Goal: Transaction & Acquisition: Book appointment/travel/reservation

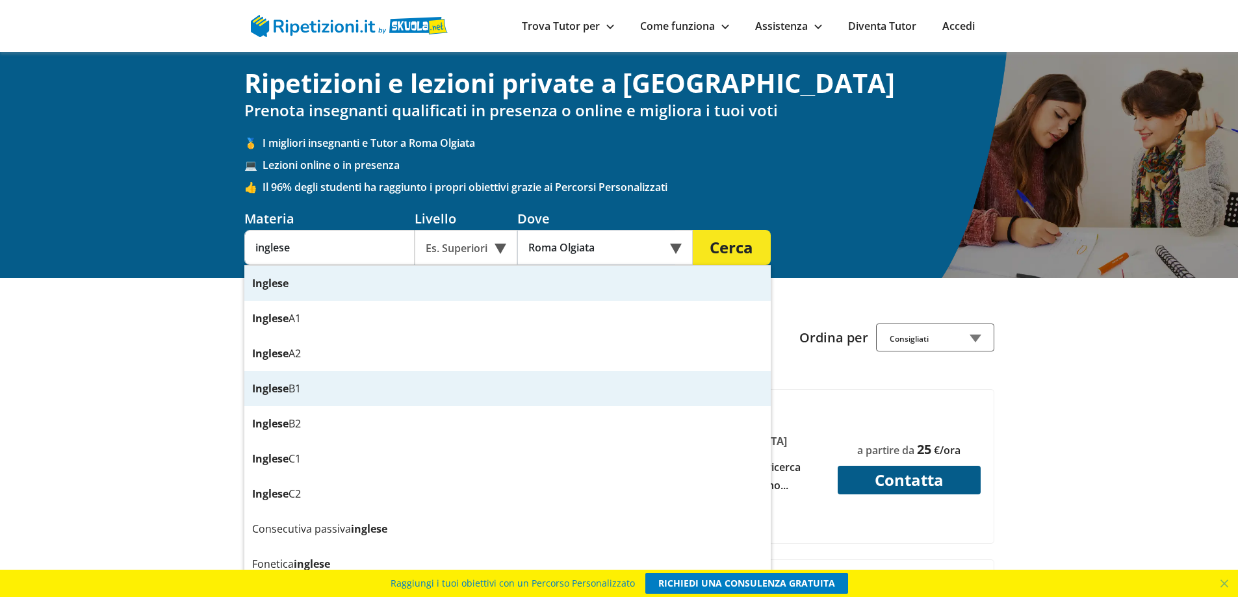
click at [288, 388] on div "Inglese B1" at bounding box center [507, 388] width 526 height 35
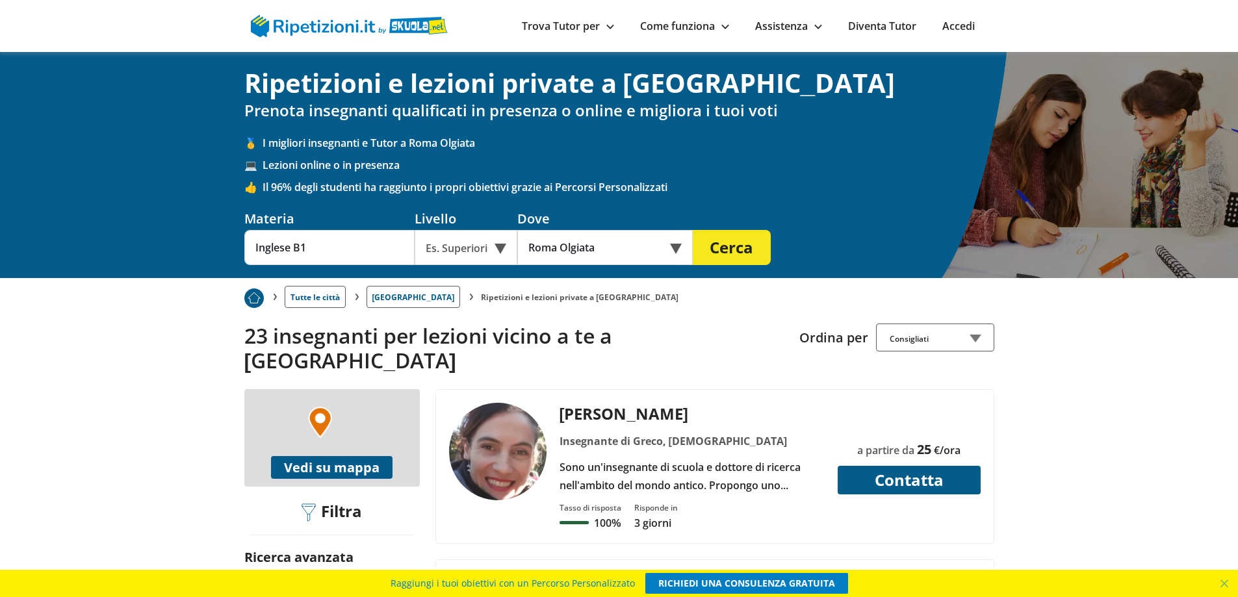
type input "Inglese B1"
click at [675, 246] on div "Online o in presenza" at bounding box center [604, 247] width 175 height 35
click at [570, 278] on div "In presenza" at bounding box center [605, 278] width 162 height 26
click at [740, 237] on button "Cerca" at bounding box center [732, 247] width 78 height 35
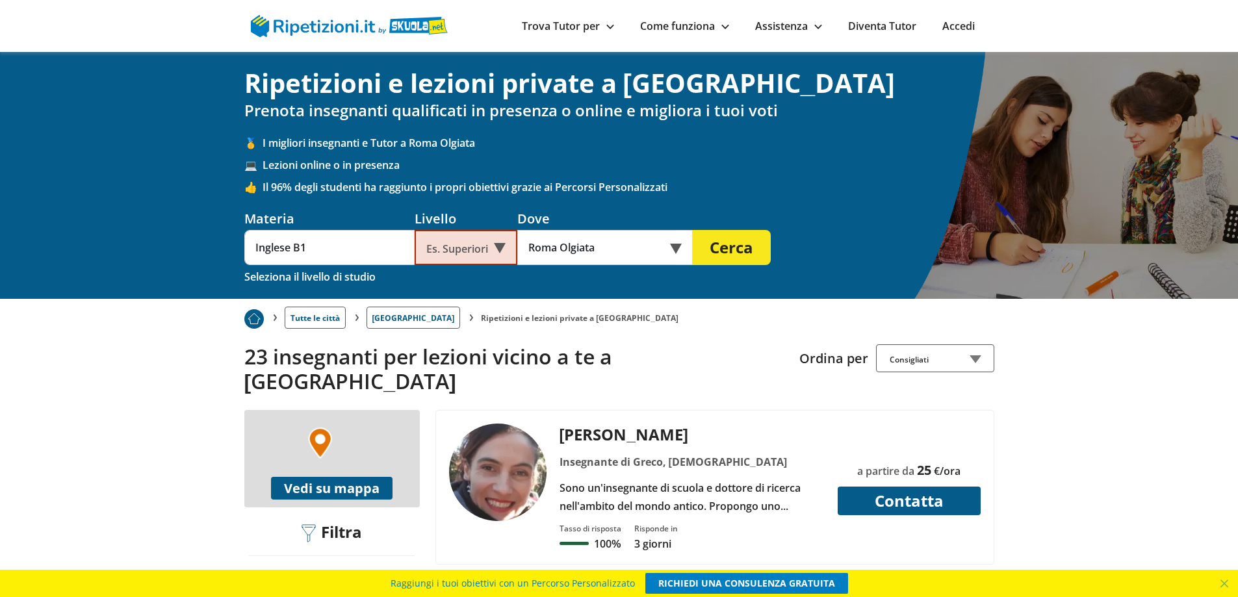
click at [740, 255] on button "Cerca" at bounding box center [732, 247] width 78 height 35
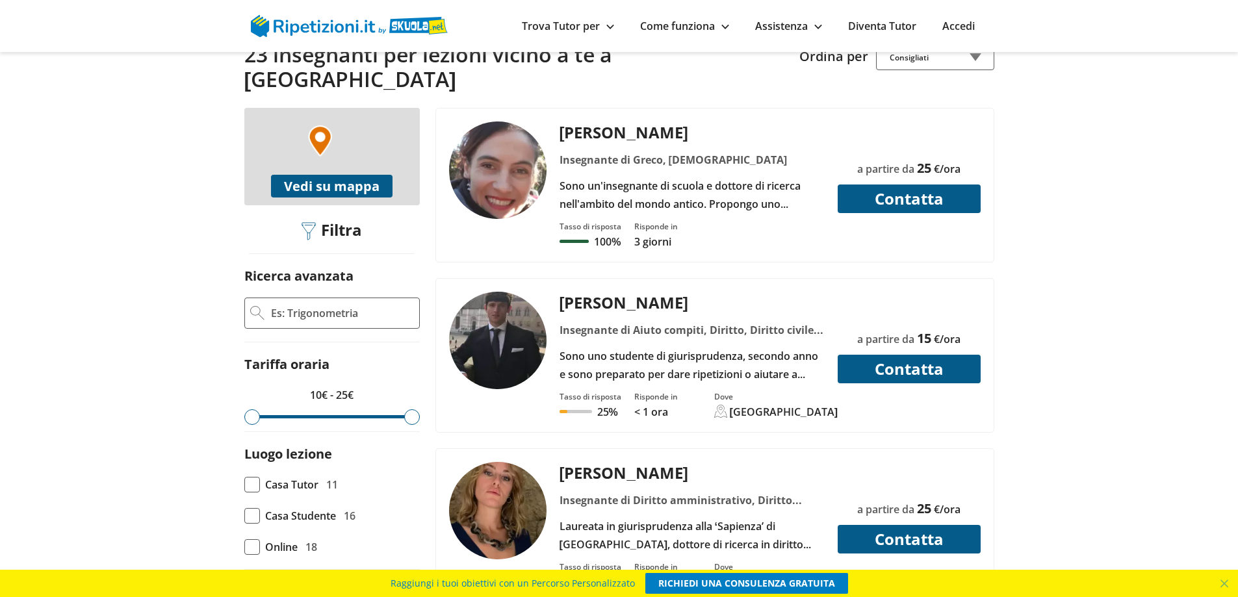
scroll to position [130, 0]
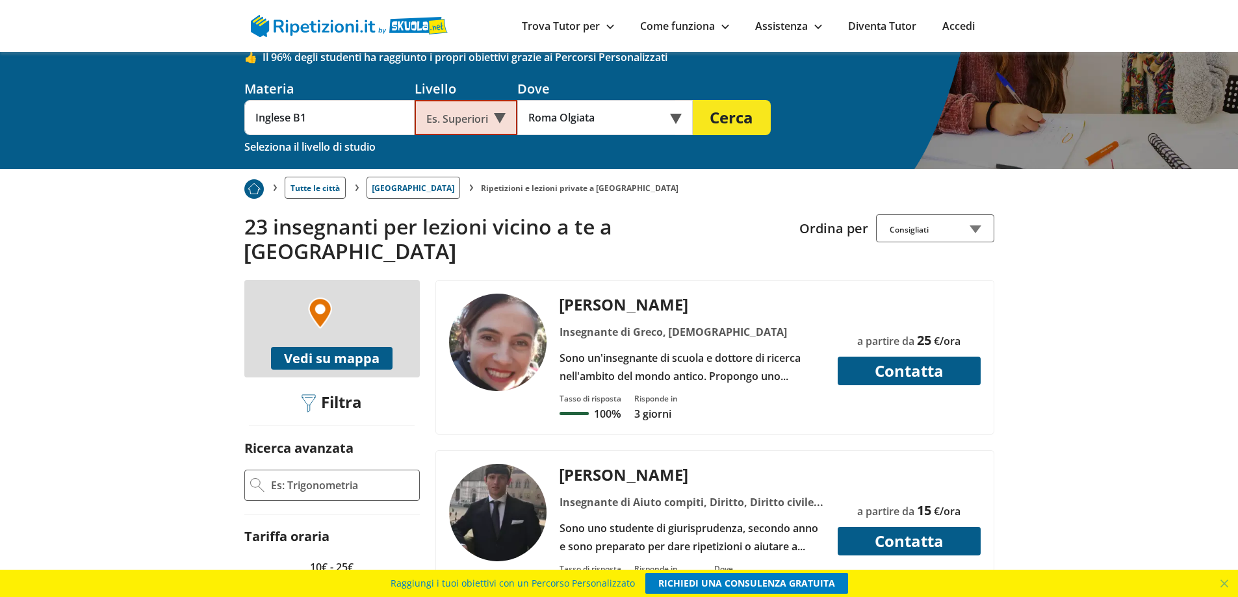
click at [351, 305] on div "+ − Leaflet Vedi su mappa" at bounding box center [331, 328] width 175 height 97
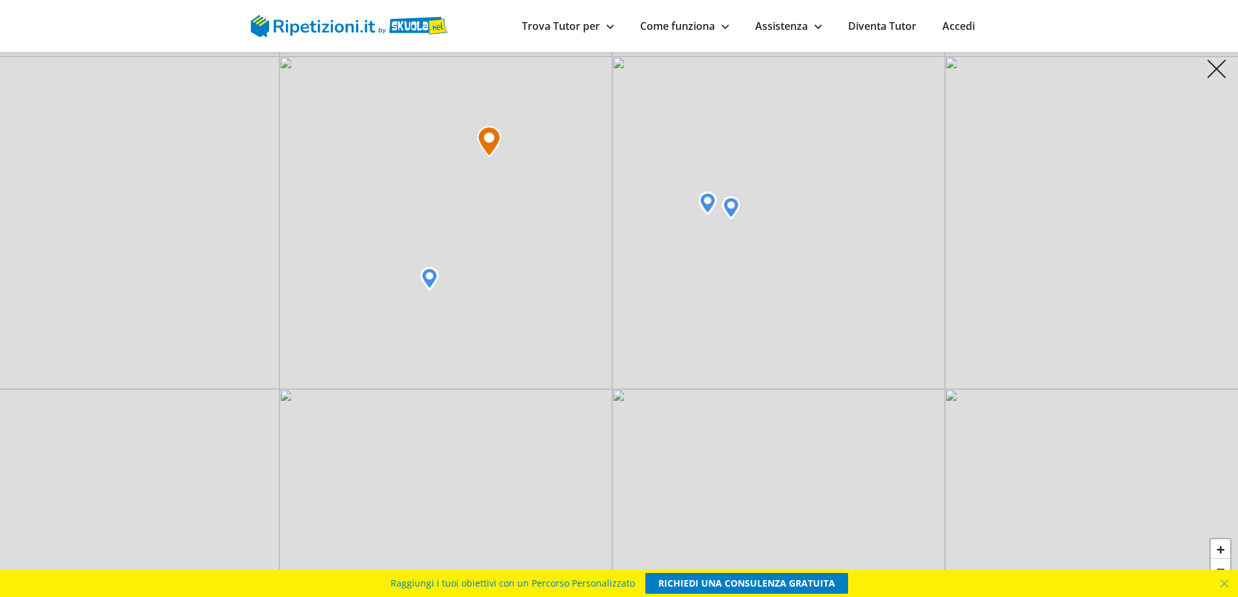
drag, startPoint x: 808, startPoint y: 387, endPoint x: 690, endPoint y: 246, distance: 184.5
click at [690, 246] on div "+ − Leaflet" at bounding box center [619, 298] width 1238 height 597
drag, startPoint x: 678, startPoint y: 359, endPoint x: 666, endPoint y: 226, distance: 133.8
click at [667, 231] on div "+ − Leaflet" at bounding box center [619, 298] width 1238 height 597
drag, startPoint x: 734, startPoint y: 339, endPoint x: 720, endPoint y: 223, distance: 117.2
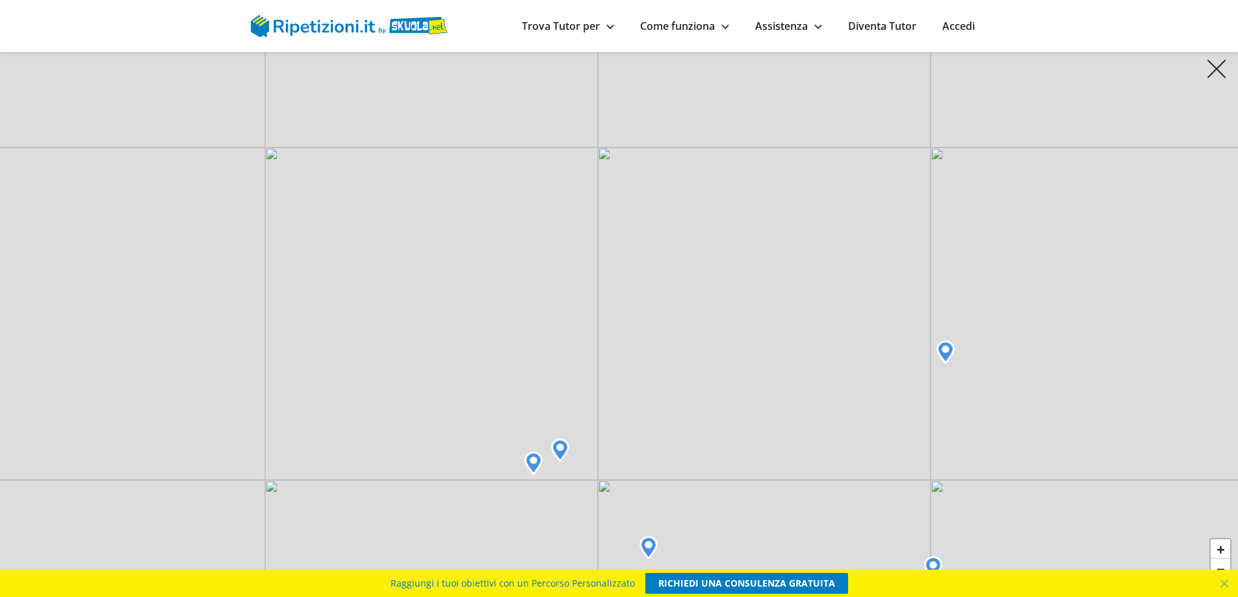
click at [723, 229] on div "+ − Leaflet" at bounding box center [619, 298] width 1238 height 597
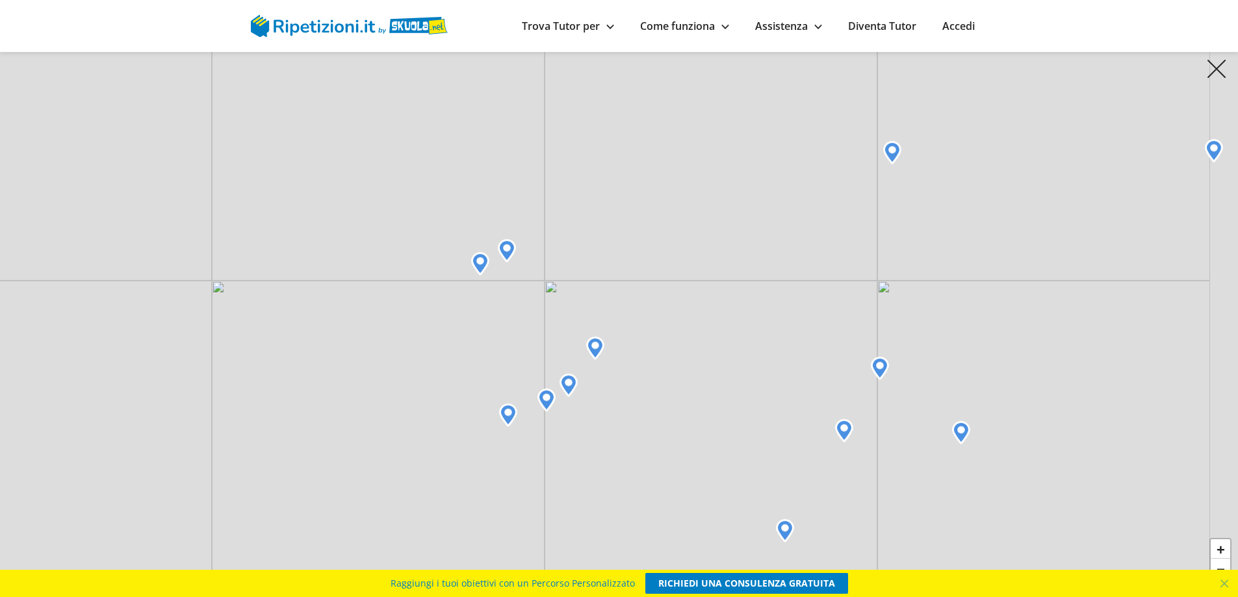
drag, startPoint x: 738, startPoint y: 376, endPoint x: 700, endPoint y: 246, distance: 135.3
click at [701, 249] on div "+ − Leaflet" at bounding box center [619, 298] width 1238 height 597
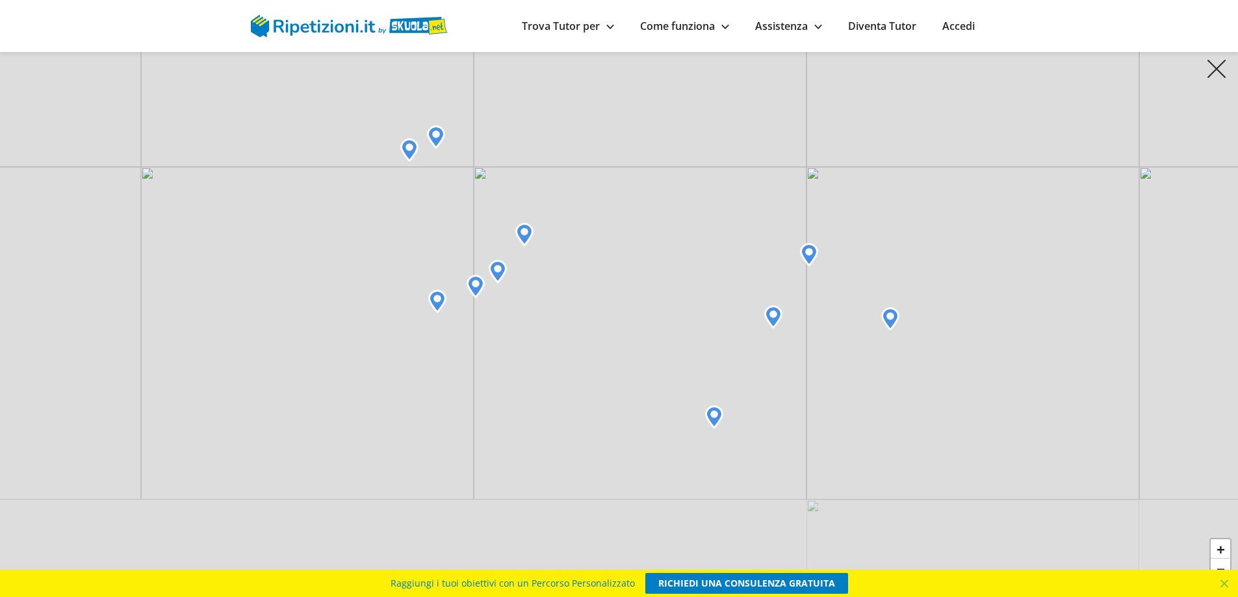
drag, startPoint x: 772, startPoint y: 413, endPoint x: 702, endPoint y: 304, distance: 129.4
click at [702, 304] on div "+ − Leaflet" at bounding box center [619, 298] width 1238 height 597
click at [713, 415] on img at bounding box center [713, 416] width 18 height 23
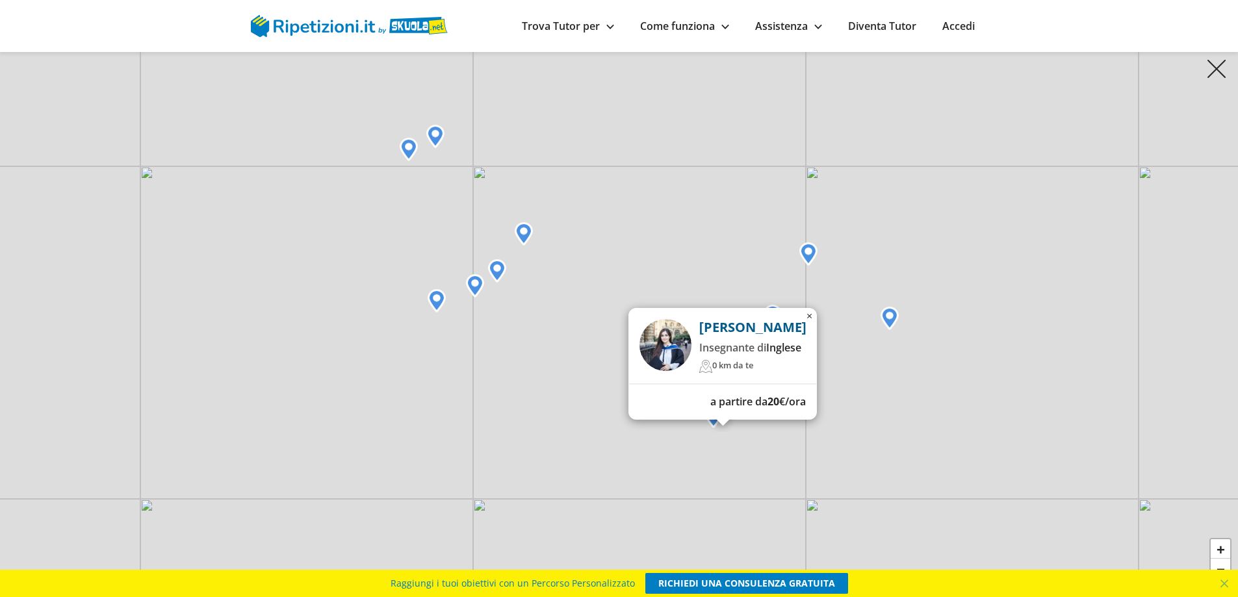
click at [809, 309] on span "×" at bounding box center [809, 316] width 6 height 14
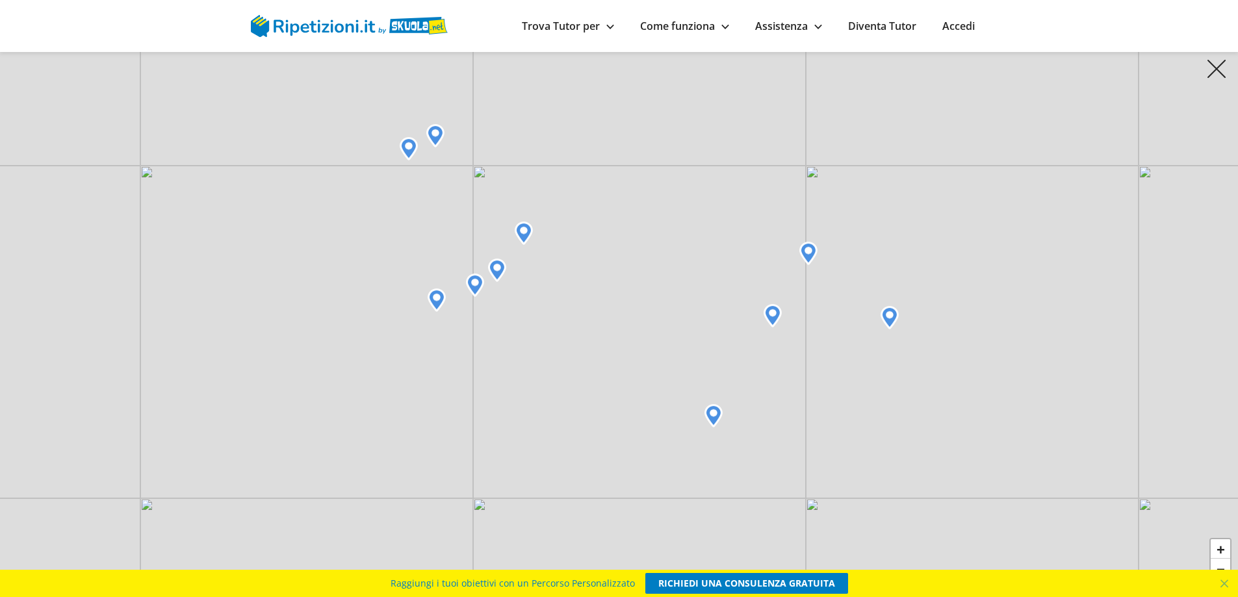
drag, startPoint x: 745, startPoint y: 441, endPoint x: 665, endPoint y: 186, distance: 266.9
click at [668, 190] on div "+ − Leaflet" at bounding box center [619, 298] width 1238 height 597
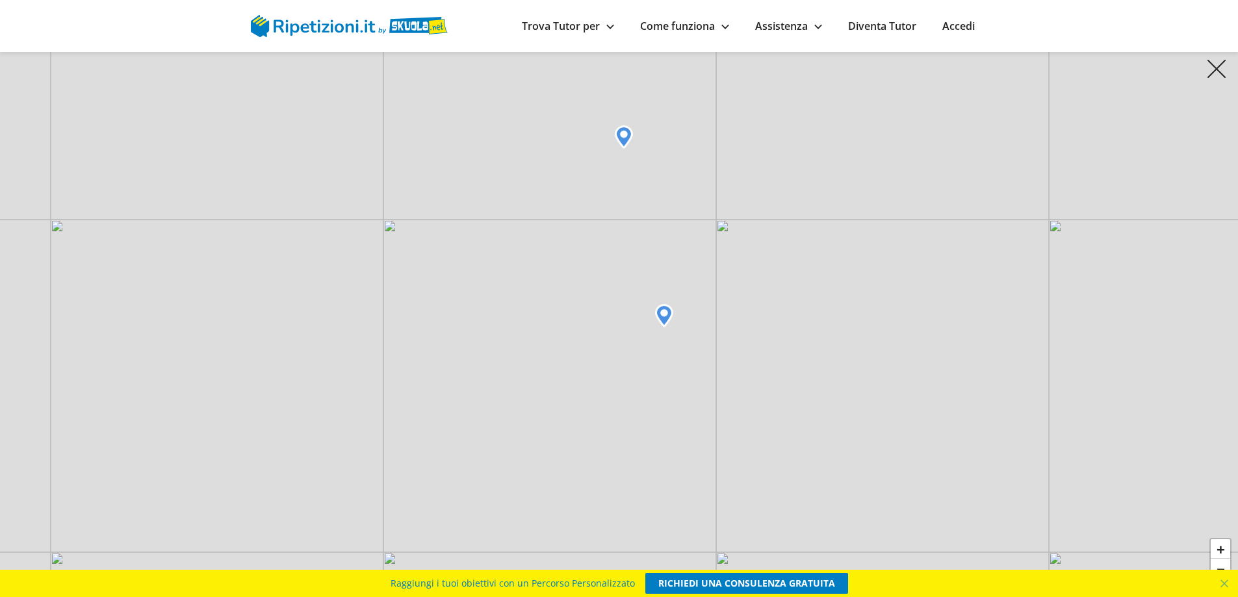
click at [665, 313] on img at bounding box center [664, 315] width 18 height 23
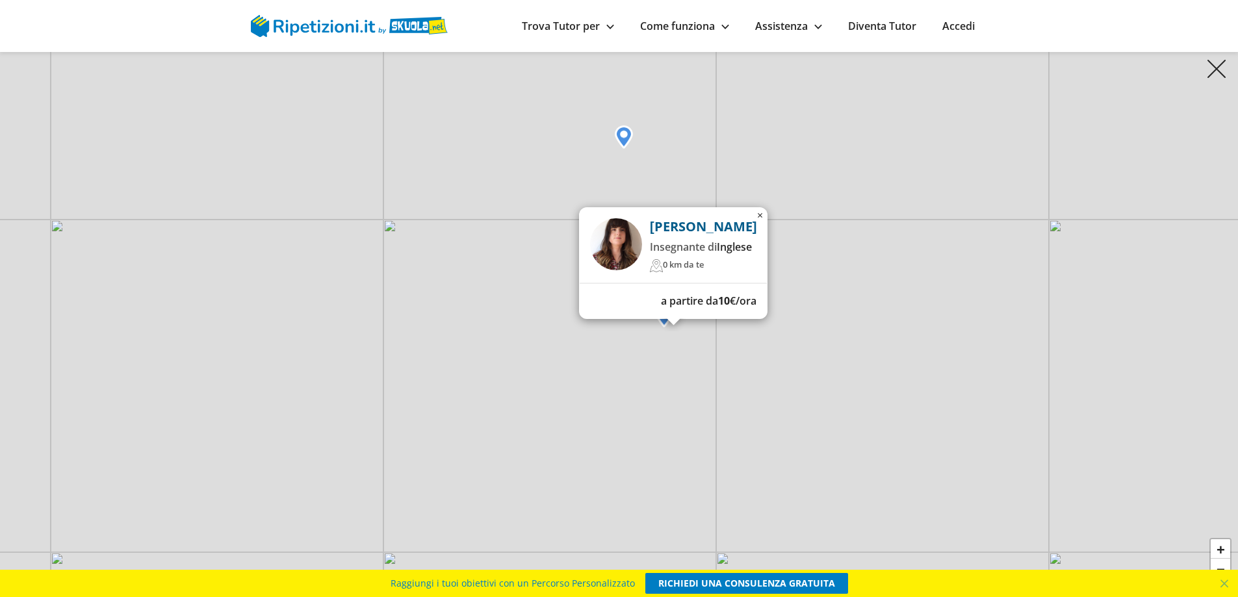
click at [758, 208] on span "×" at bounding box center [760, 215] width 6 height 14
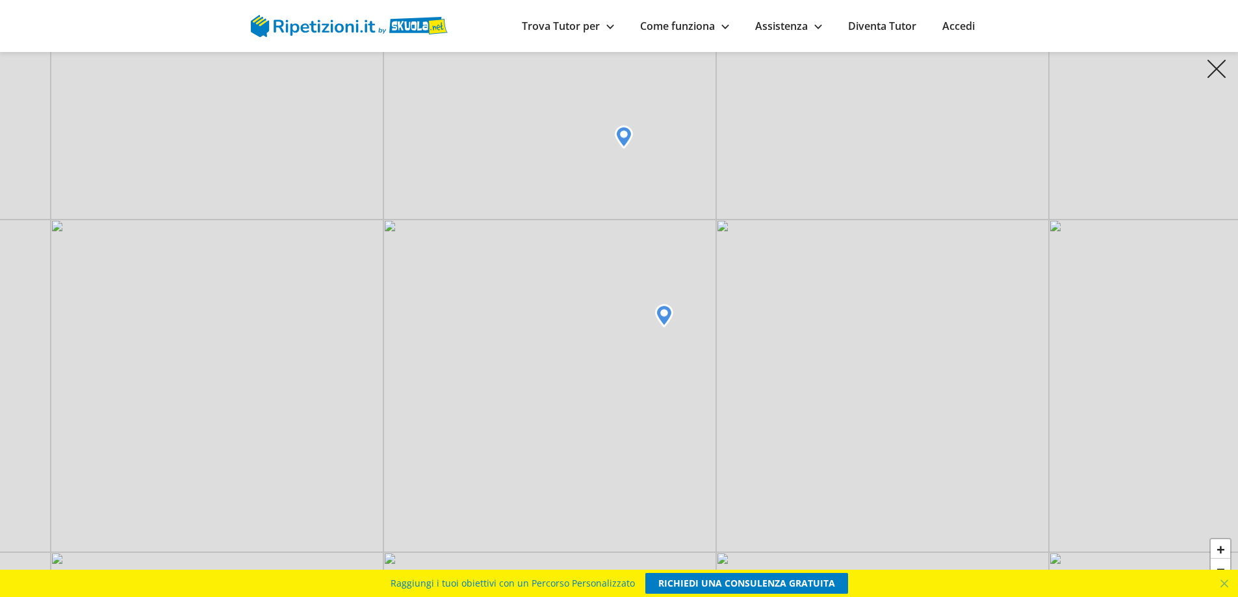
drag, startPoint x: 719, startPoint y: 433, endPoint x: 617, endPoint y: 235, distance: 223.2
click at [625, 240] on div "+ − Leaflet" at bounding box center [619, 298] width 1238 height 597
drag, startPoint x: 734, startPoint y: 446, endPoint x: 607, endPoint y: 212, distance: 266.3
click at [617, 218] on div "+ − Leaflet" at bounding box center [619, 298] width 1238 height 597
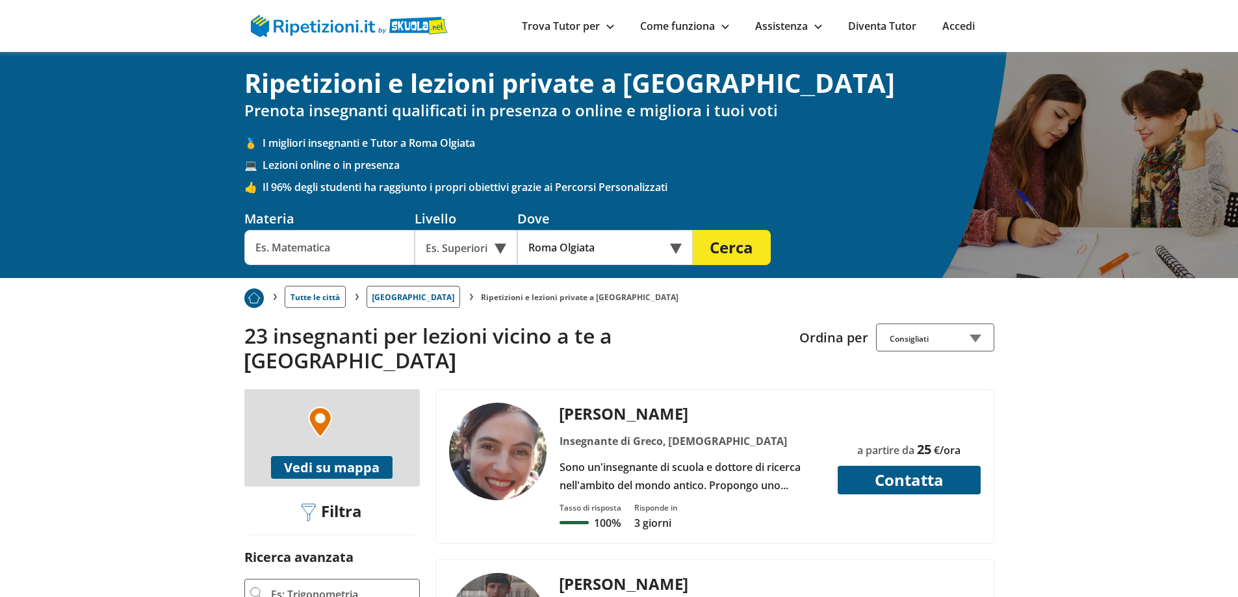
click at [671, 248] on div "Online o in presenza" at bounding box center [604, 247] width 175 height 35
click at [588, 280] on div "In presenza" at bounding box center [605, 278] width 162 height 26
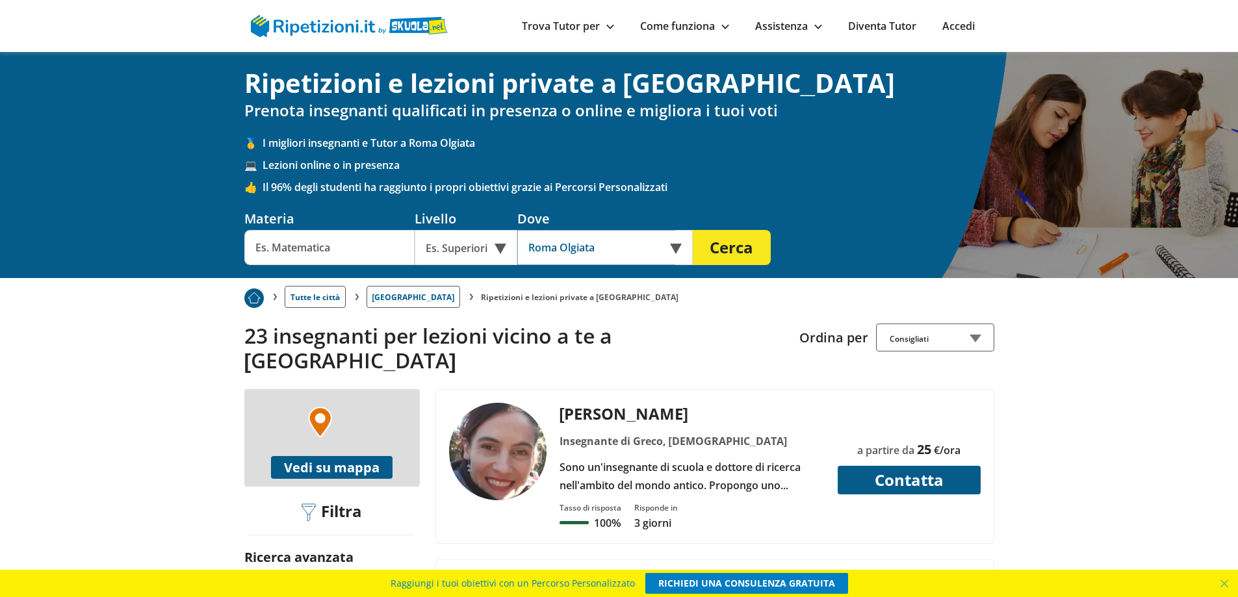
click at [567, 246] on input "Roma Olgiata" at bounding box center [596, 247] width 158 height 35
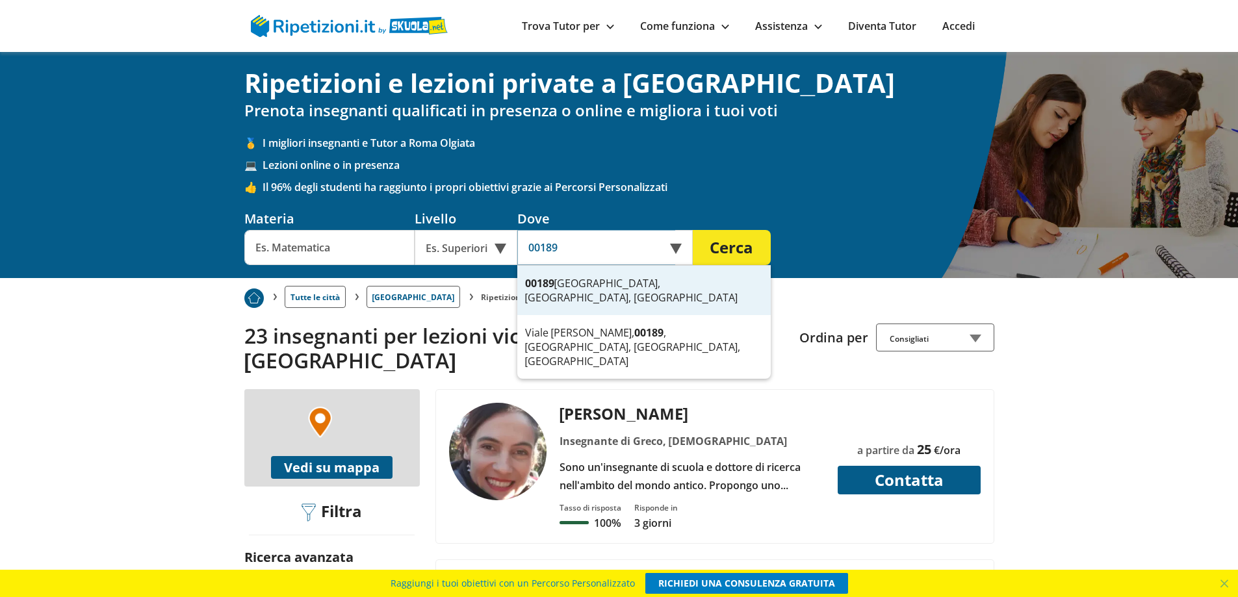
click at [593, 283] on div "00189 [GEOGRAPHIC_DATA], [GEOGRAPHIC_DATA], [GEOGRAPHIC_DATA]" at bounding box center [643, 290] width 253 height 49
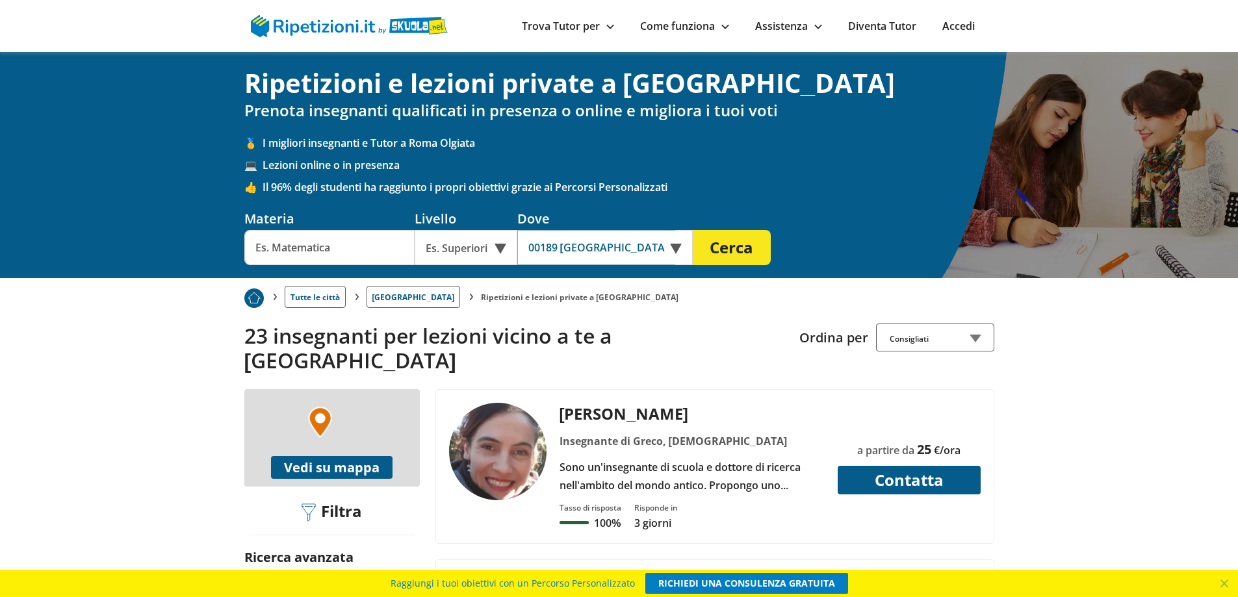
type input "00189 [GEOGRAPHIC_DATA], [GEOGRAPHIC_DATA], [GEOGRAPHIC_DATA]"
click at [354, 249] on input "text" at bounding box center [329, 247] width 170 height 35
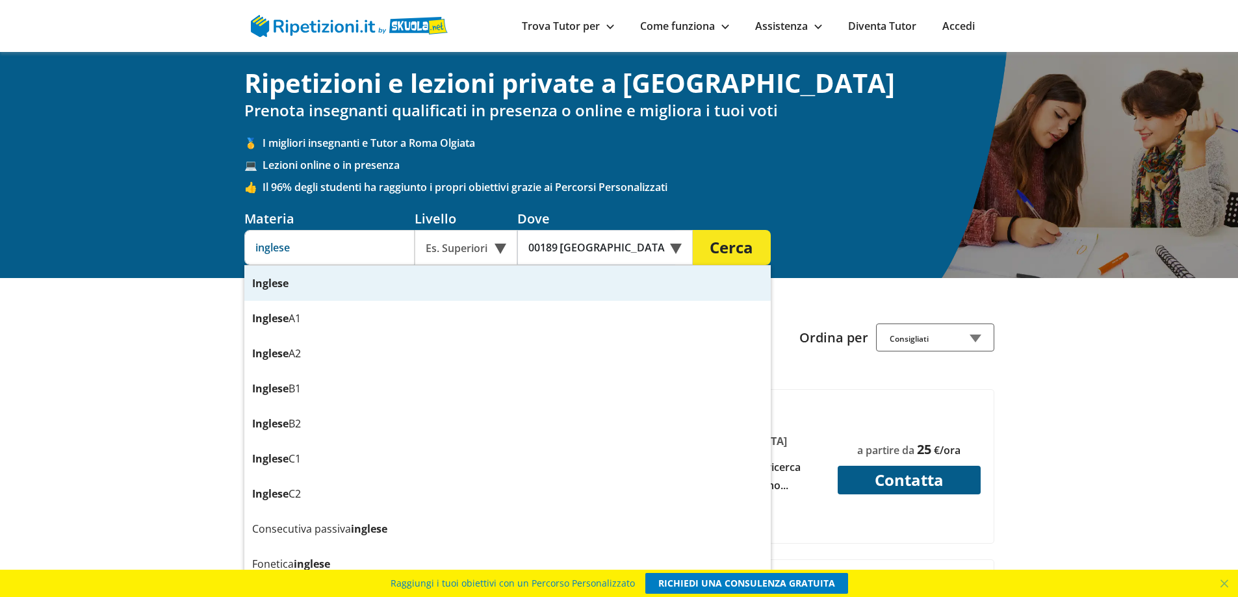
click at [285, 281] on strong "Inglese" at bounding box center [270, 283] width 36 height 14
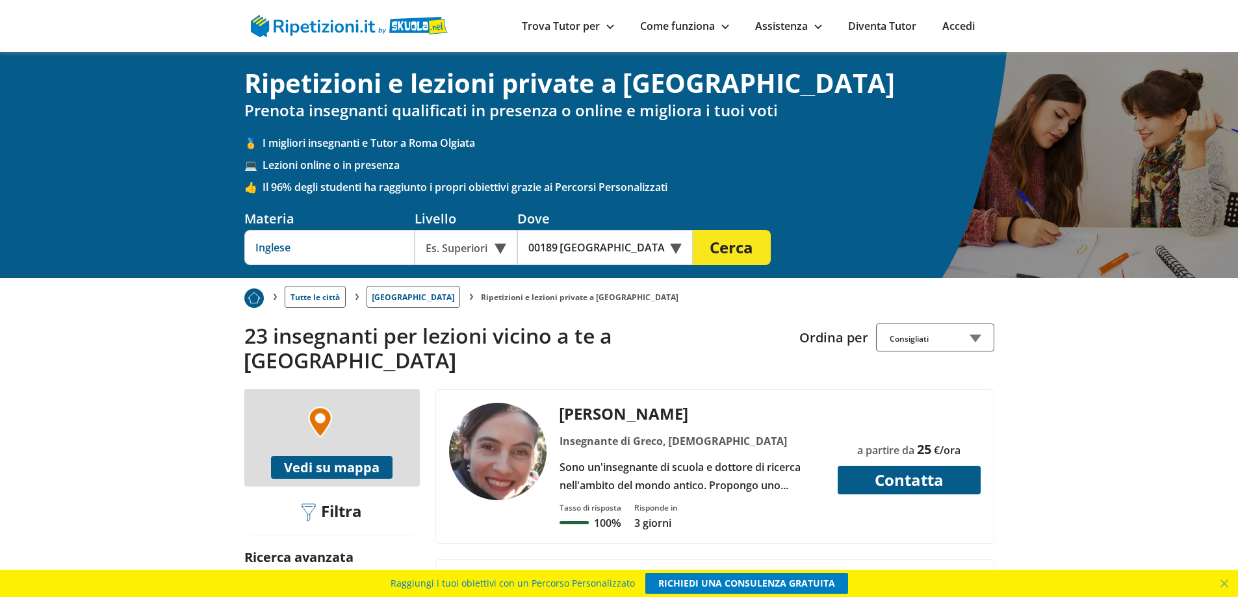
type input "Inglese"
click at [733, 241] on button "Cerca" at bounding box center [732, 247] width 78 height 35
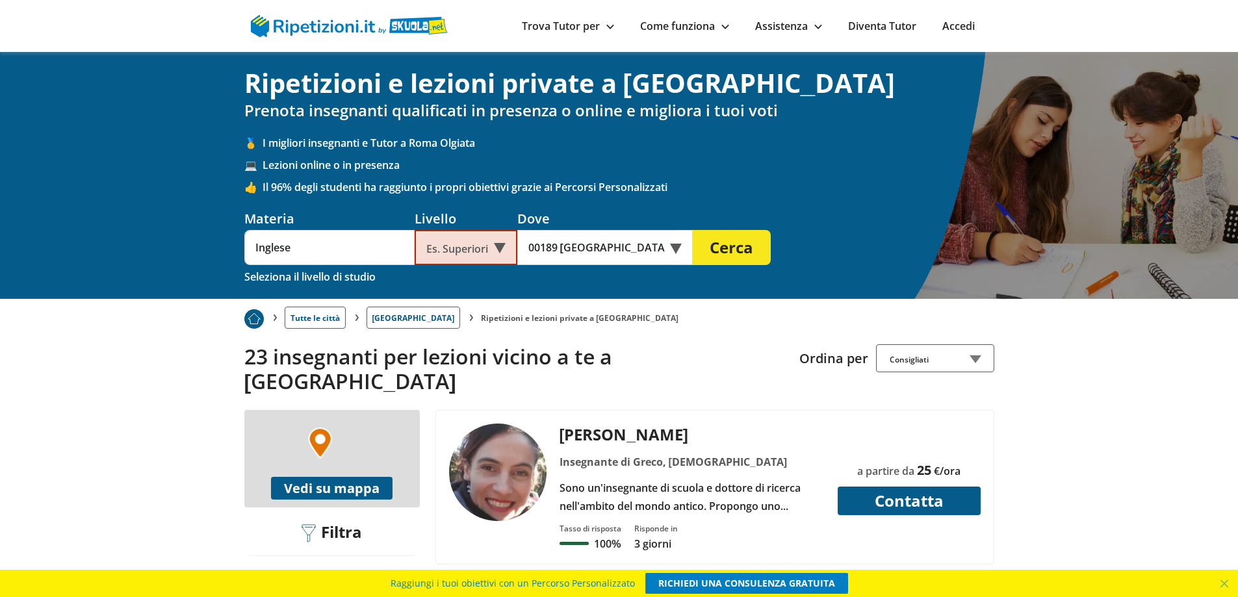
click at [731, 245] on button "Cerca" at bounding box center [732, 247] width 78 height 35
click at [481, 321] on li "Ripetizioni e lezioni private a [GEOGRAPHIC_DATA]" at bounding box center [580, 318] width 198 height 11
click at [475, 311] on ol "Tutte le città [GEOGRAPHIC_DATA] Ripetizioni e lezioni private a [GEOGRAPHIC_DA…" at bounding box center [619, 314] width 750 height 30
click at [250, 316] on img "breadcrumb d-none d-tablet-block" at bounding box center [253, 318] width 19 height 19
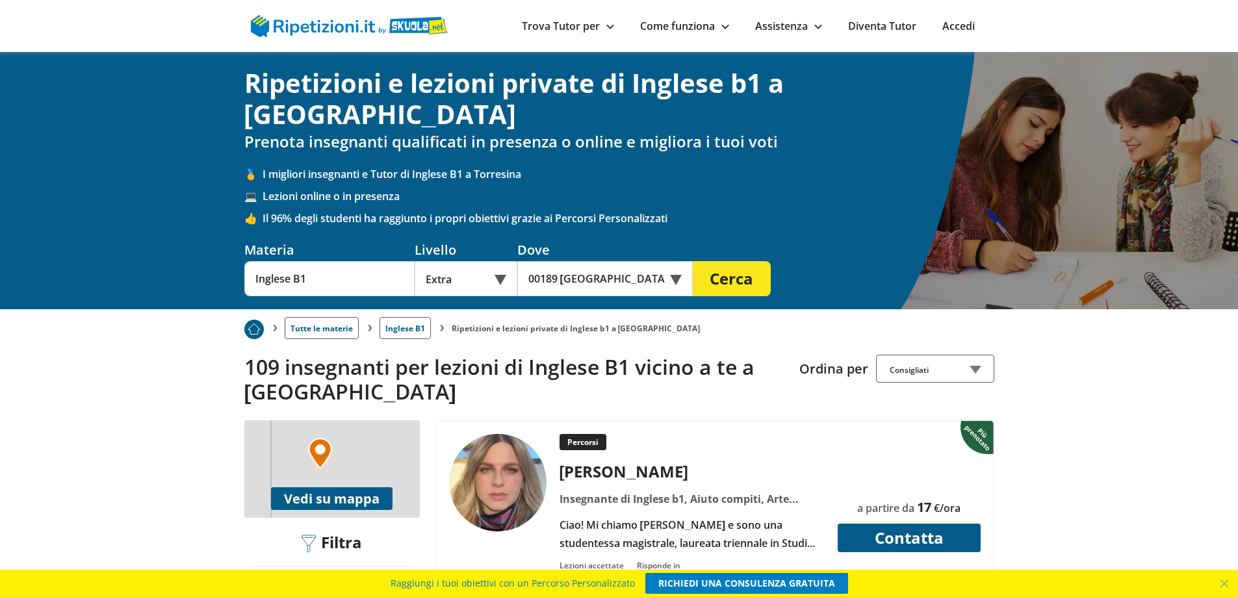
click at [314, 487] on button "Vedi su mappa" at bounding box center [332, 498] width 122 height 23
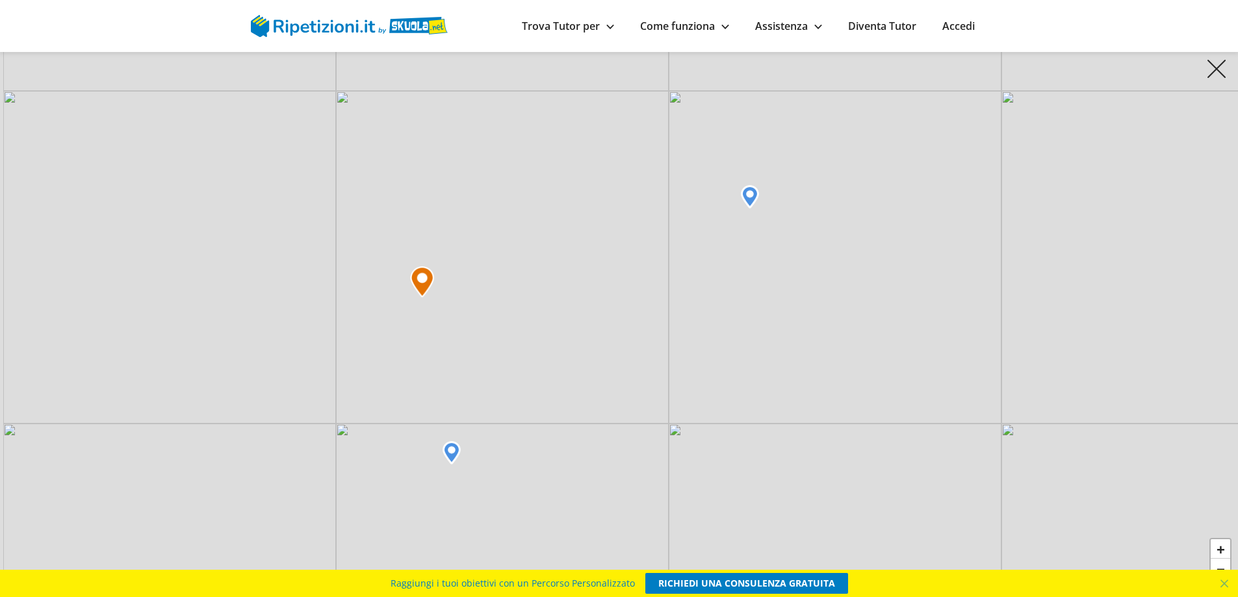
drag, startPoint x: 503, startPoint y: 438, endPoint x: 518, endPoint y: 321, distance: 117.9
click at [518, 321] on div "+ − Leaflet" at bounding box center [619, 298] width 1238 height 597
drag, startPoint x: 472, startPoint y: 413, endPoint x: 567, endPoint y: 335, distance: 122.4
click at [567, 335] on div "+ − Leaflet" at bounding box center [619, 298] width 1238 height 597
drag, startPoint x: 437, startPoint y: 344, endPoint x: 507, endPoint y: 403, distance: 91.3
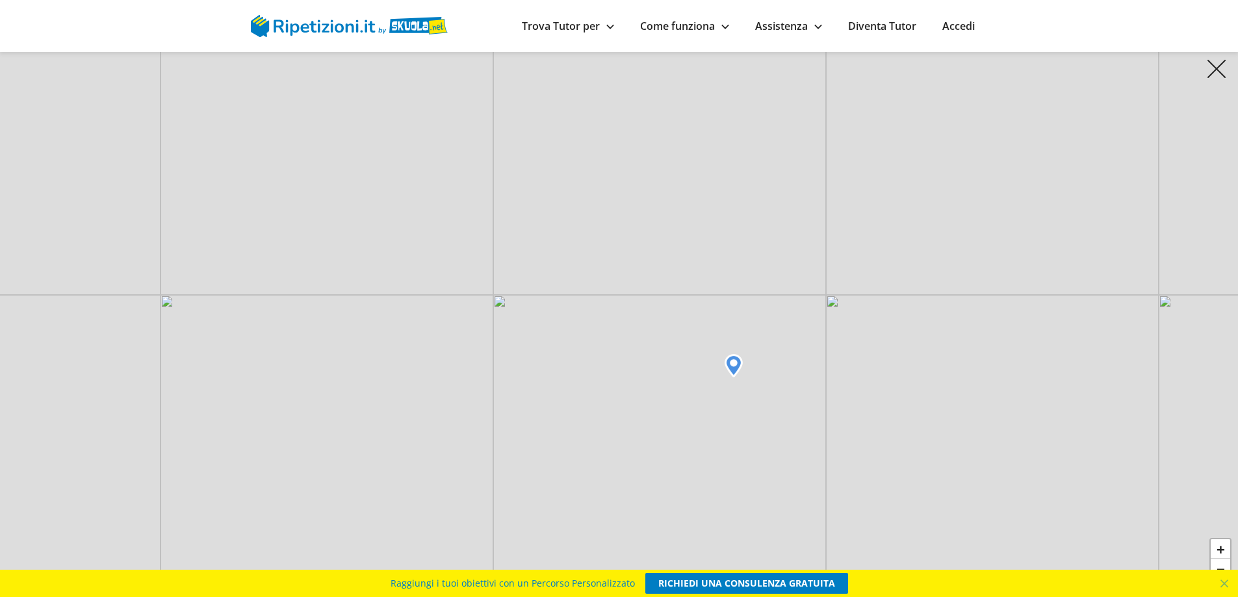
click at [505, 403] on div "+ − Leaflet" at bounding box center [619, 298] width 1238 height 597
click at [747, 372] on img at bounding box center [749, 374] width 18 height 23
